Goal: Navigation & Orientation: Find specific page/section

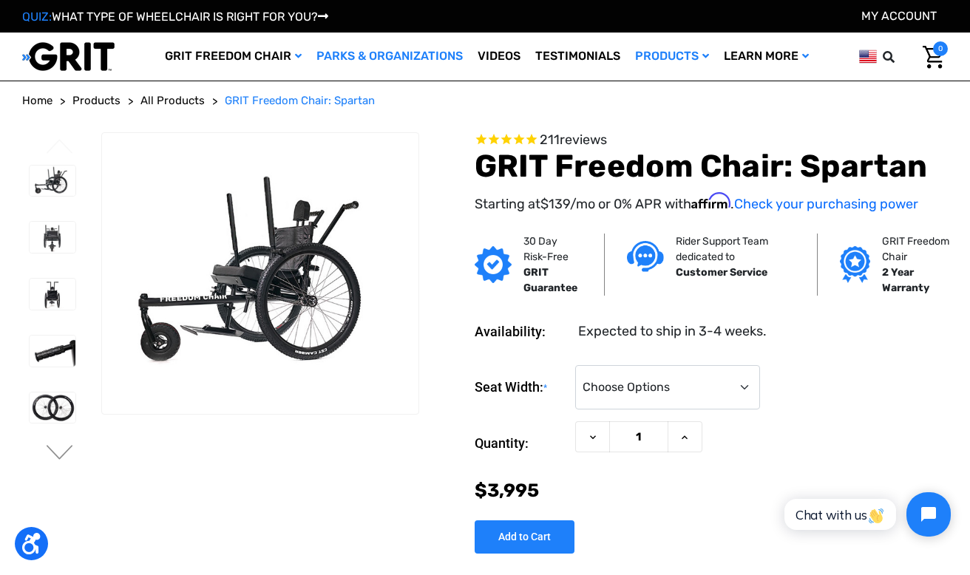
click at [345, 68] on link "Parks & Organizations" at bounding box center [389, 57] width 161 height 48
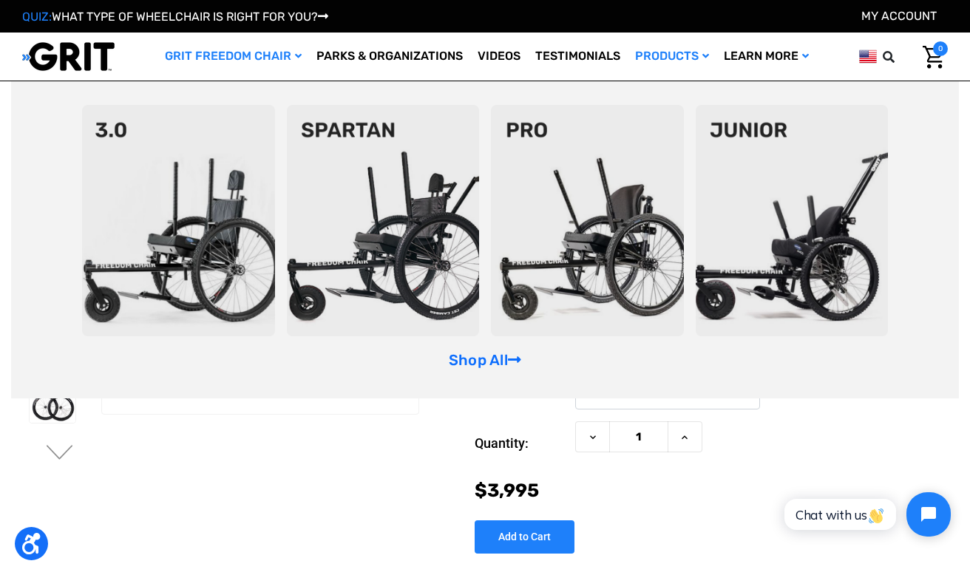
click at [382, 180] on img at bounding box center [383, 220] width 193 height 231
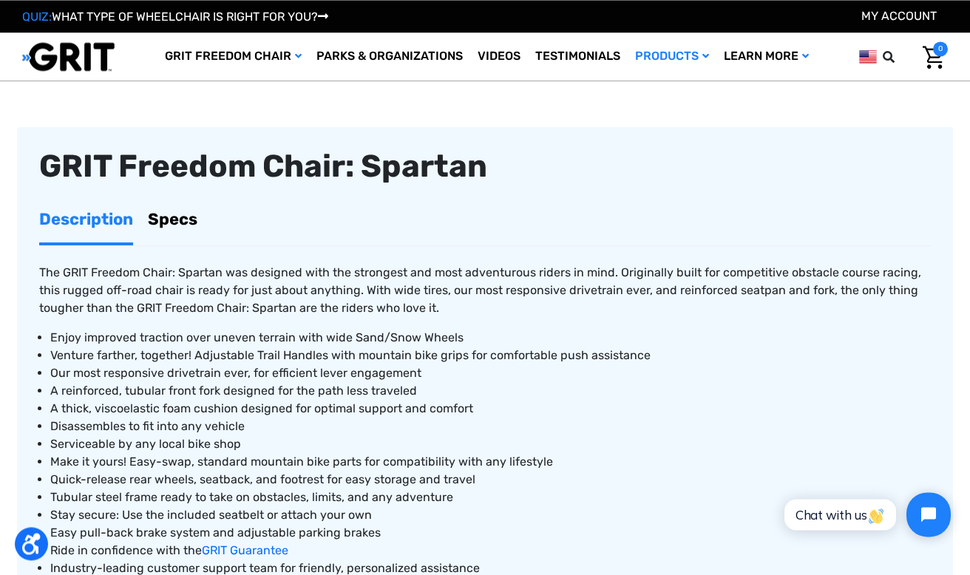
scroll to position [438, 0]
